Goal: Task Accomplishment & Management: Use online tool/utility

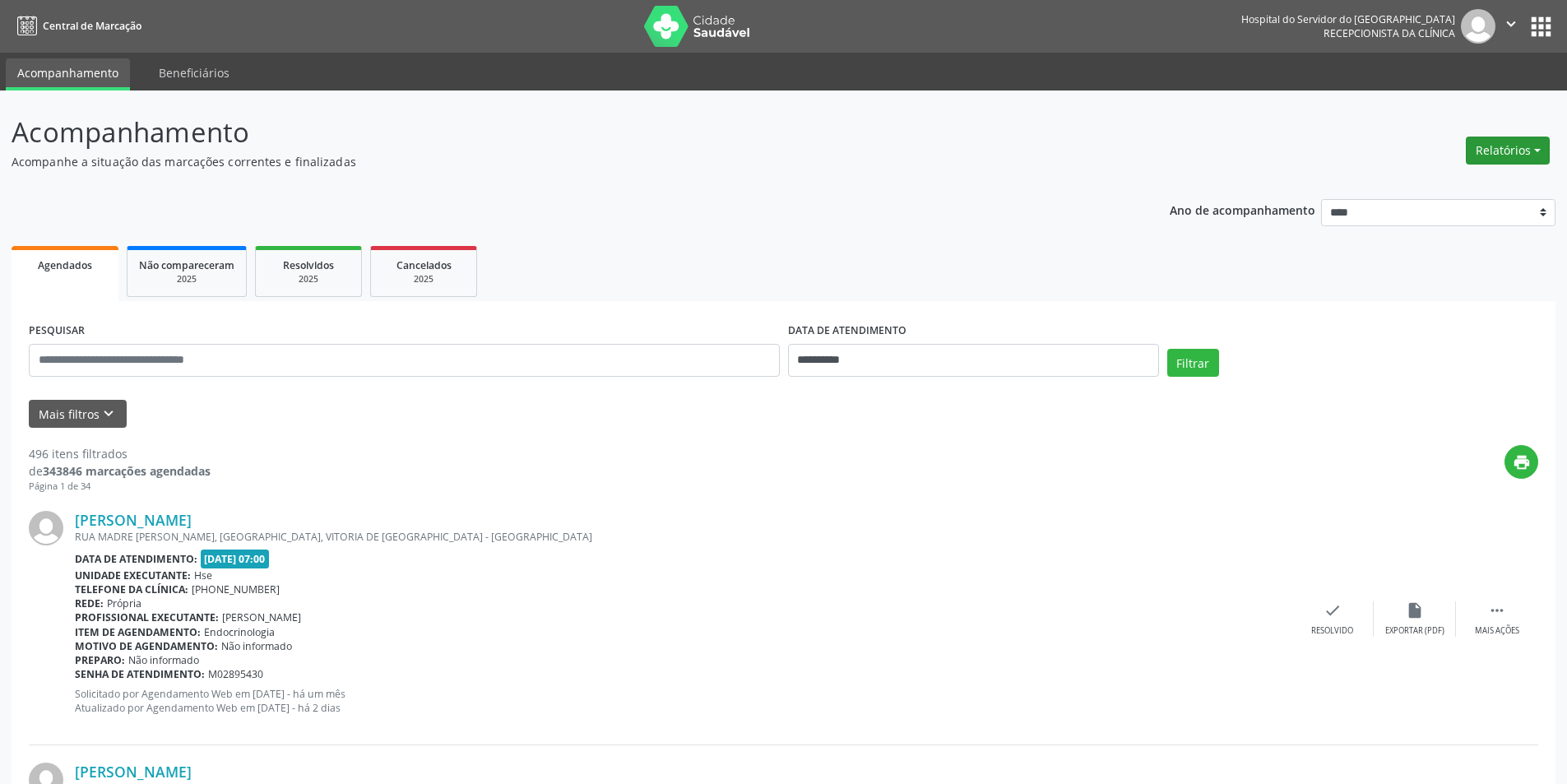
click at [1495, 149] on button "Relatórios" at bounding box center [1508, 150] width 84 height 28
click at [1474, 187] on link "Agendamentos" at bounding box center [1463, 186] width 177 height 23
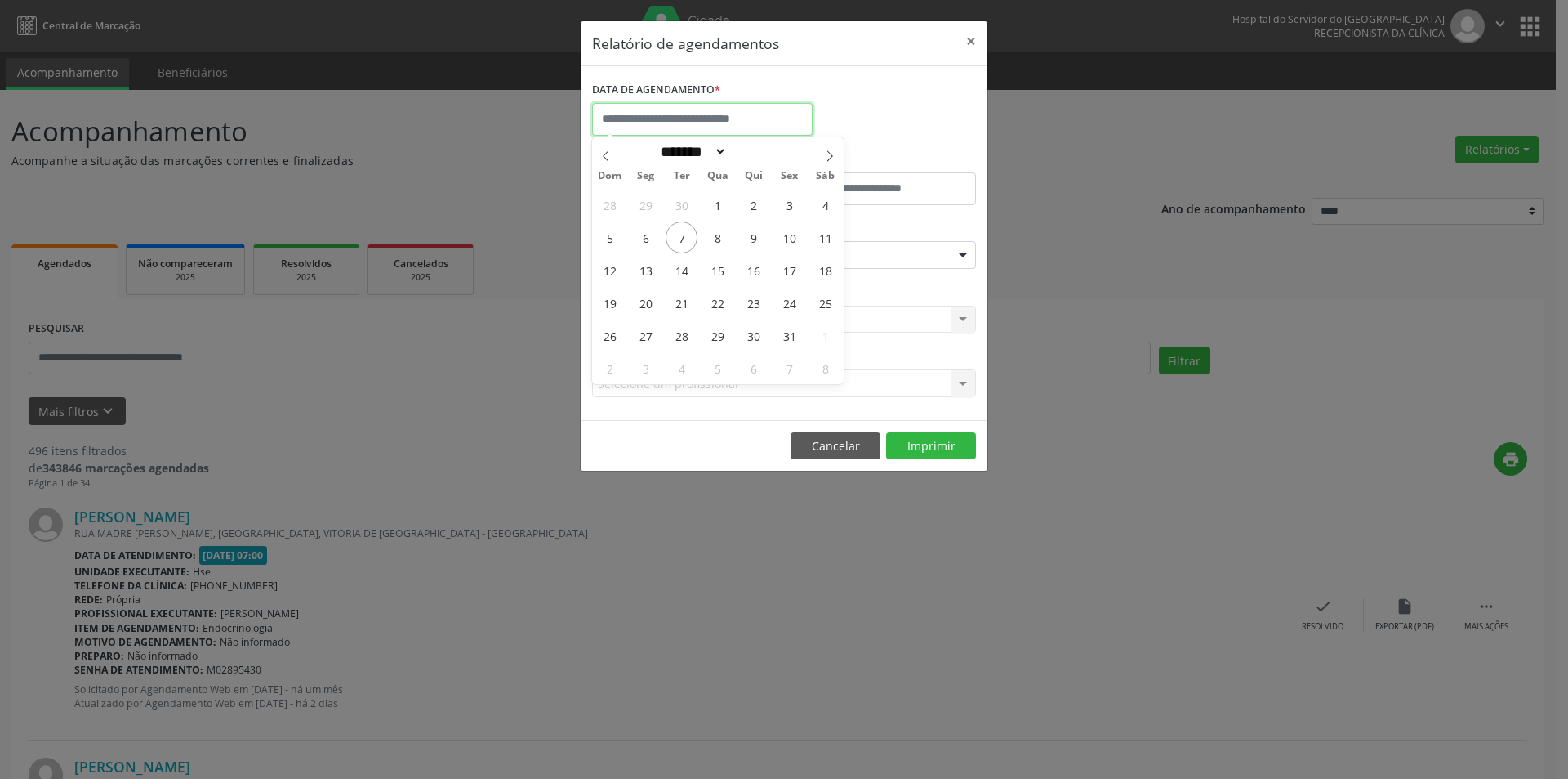
click at [675, 121] on input "text" at bounding box center [702, 119] width 220 height 32
click at [678, 243] on span "7" at bounding box center [681, 237] width 32 height 32
type input "**********"
click at [678, 243] on span "7" at bounding box center [681, 237] width 32 height 32
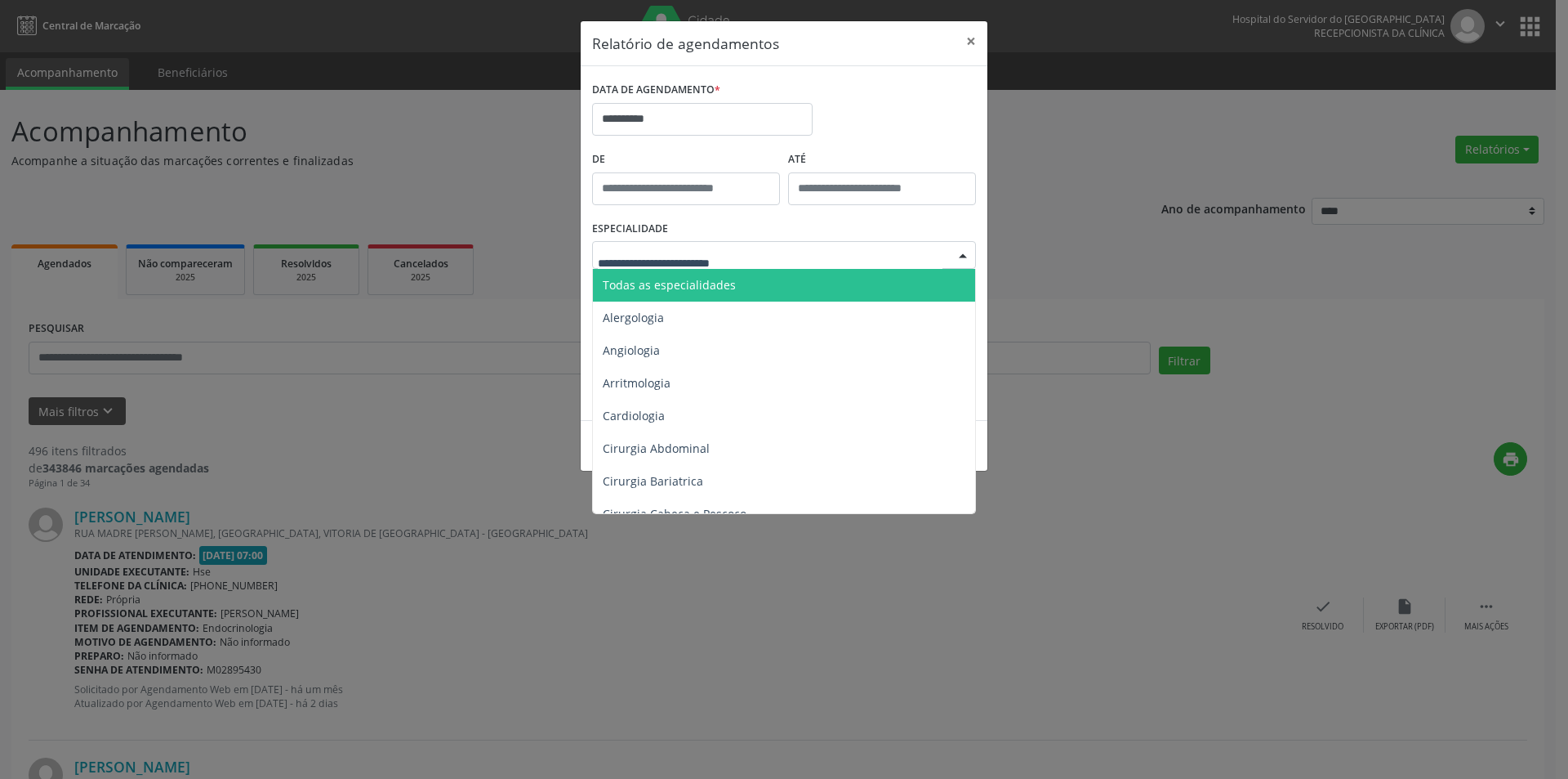
click at [690, 287] on span "Todas as especialidades" at bounding box center [670, 285] width 133 height 16
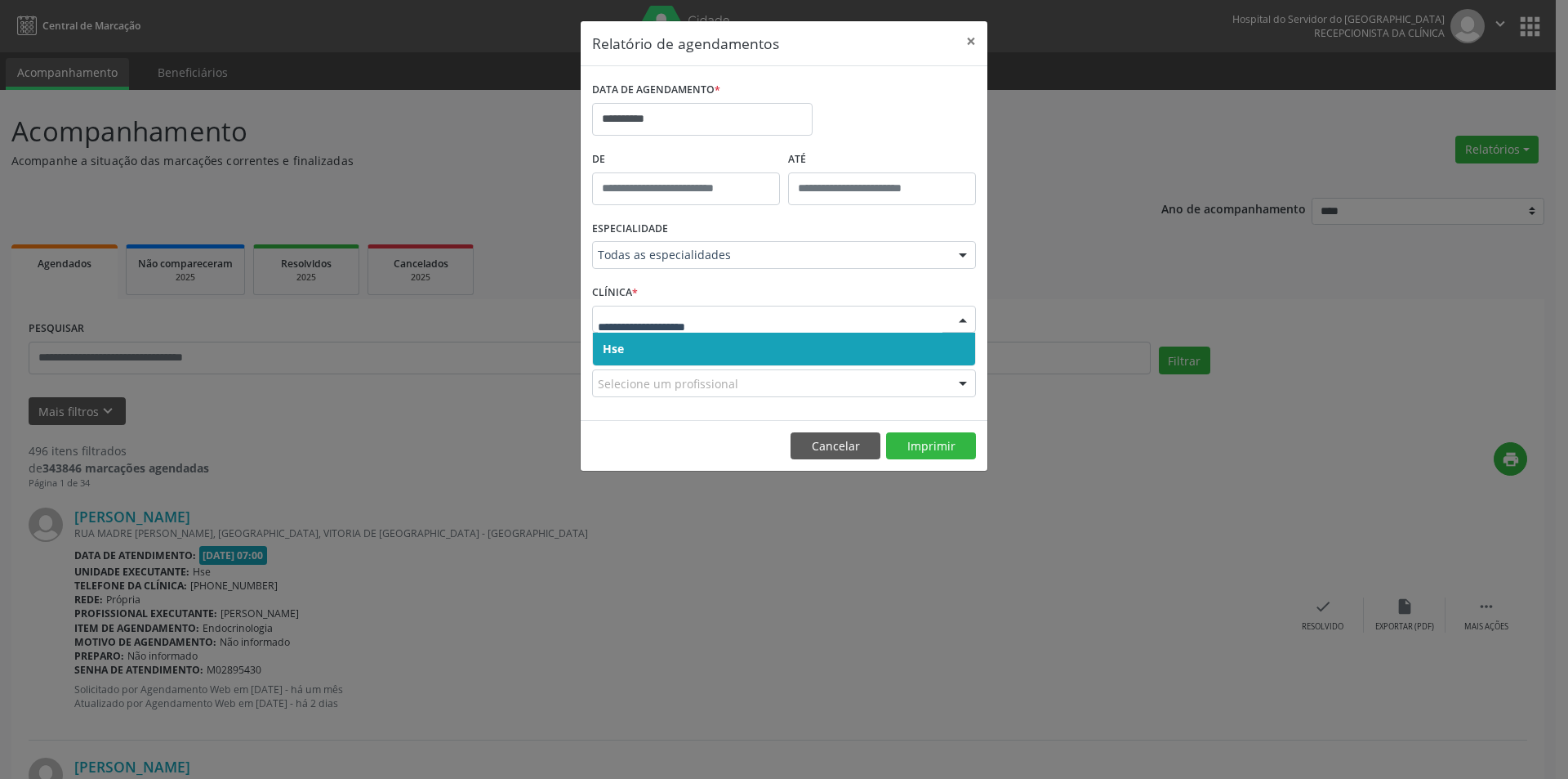
drag, startPoint x: 696, startPoint y: 360, endPoint x: 695, endPoint y: 350, distance: 10.0
click at [696, 361] on span "Hse" at bounding box center [783, 349] width 382 height 32
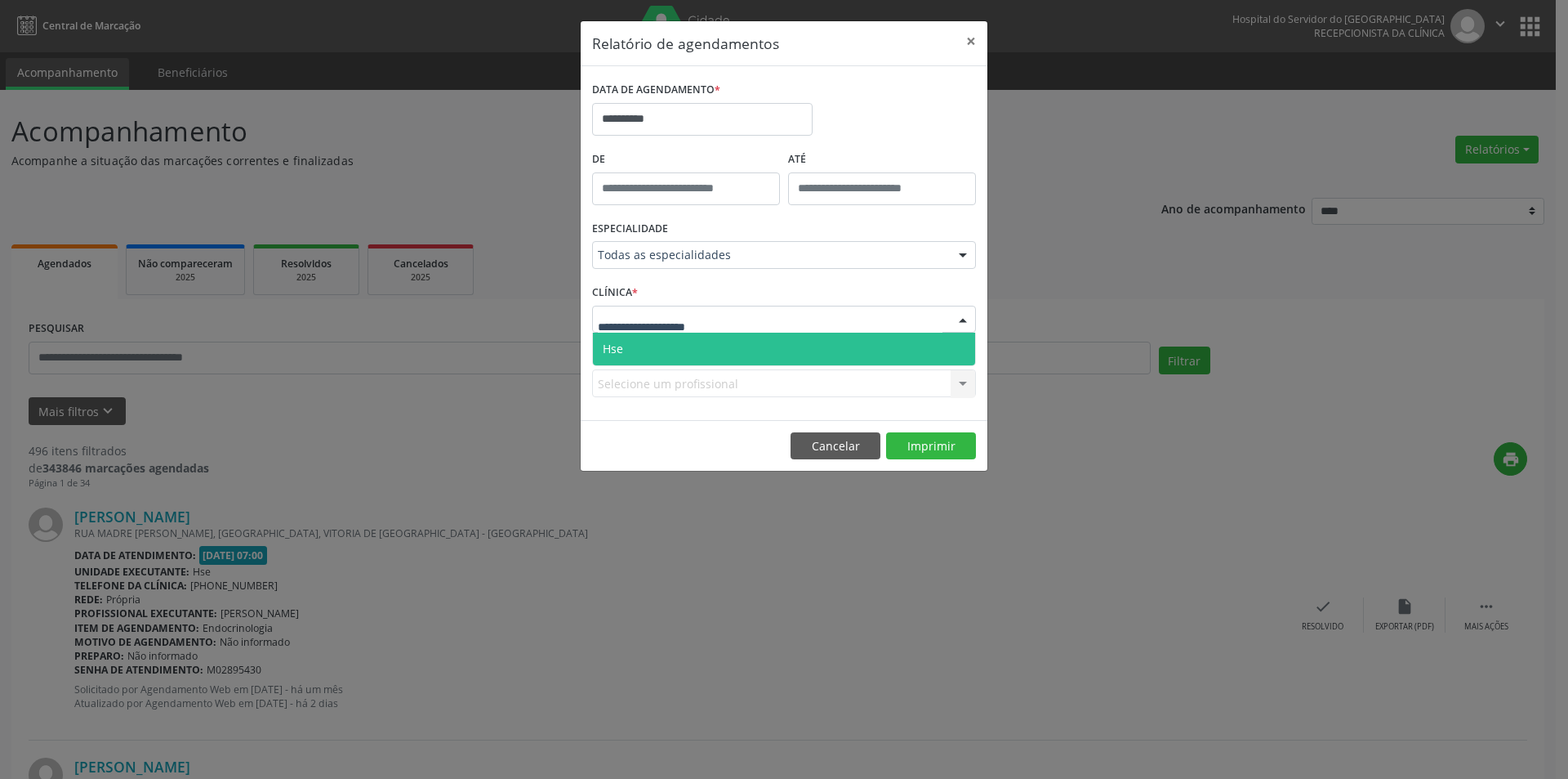
drag, startPoint x: 694, startPoint y: 350, endPoint x: 687, endPoint y: 365, distance: 16.6
click at [694, 352] on span "Hse" at bounding box center [783, 349] width 382 height 32
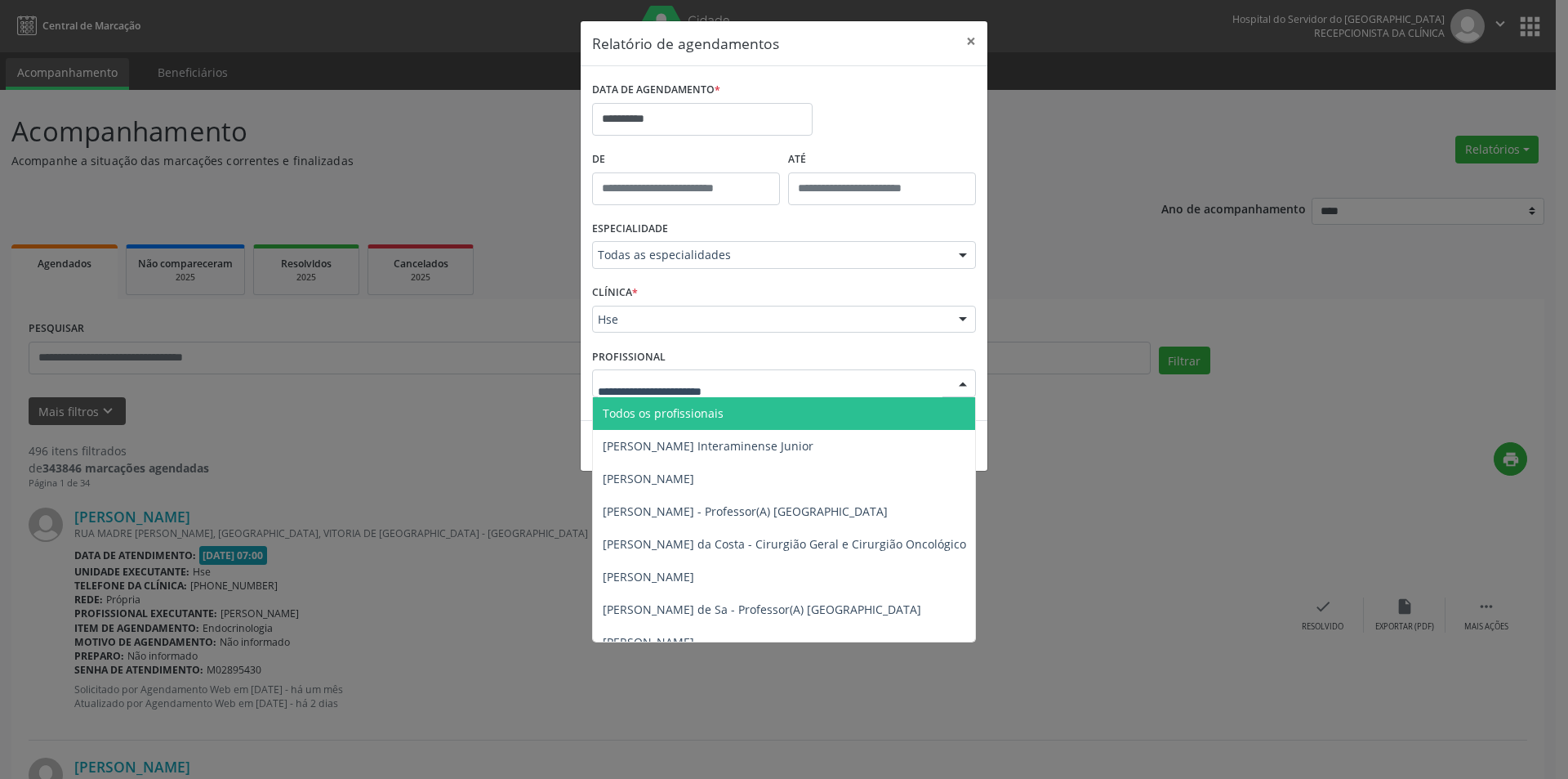
click at [703, 414] on span "Todos os profissionais" at bounding box center [664, 413] width 121 height 16
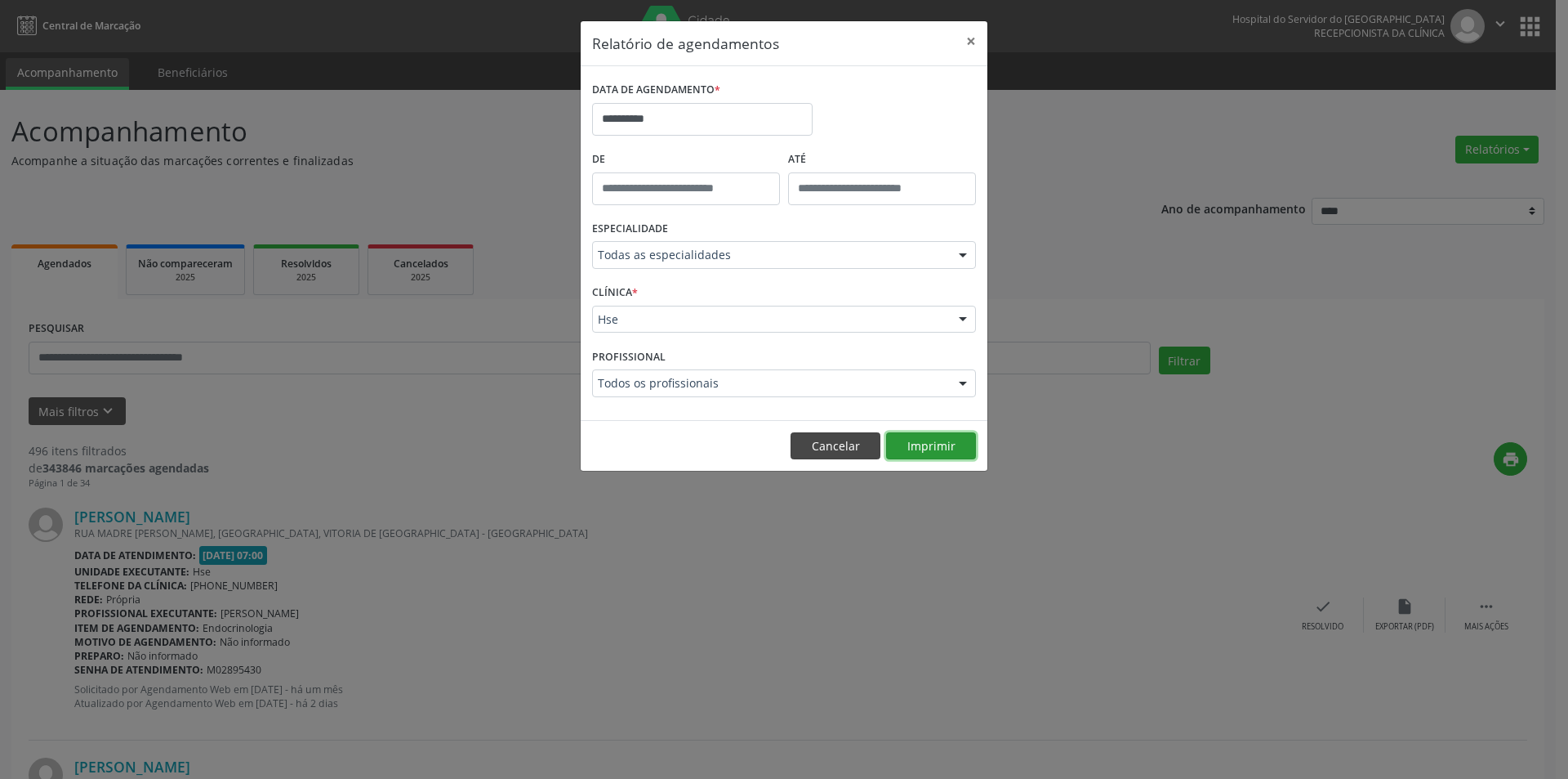
click at [921, 453] on button "Imprimir" at bounding box center [931, 446] width 90 height 28
